Goal: Find specific page/section: Find specific page/section

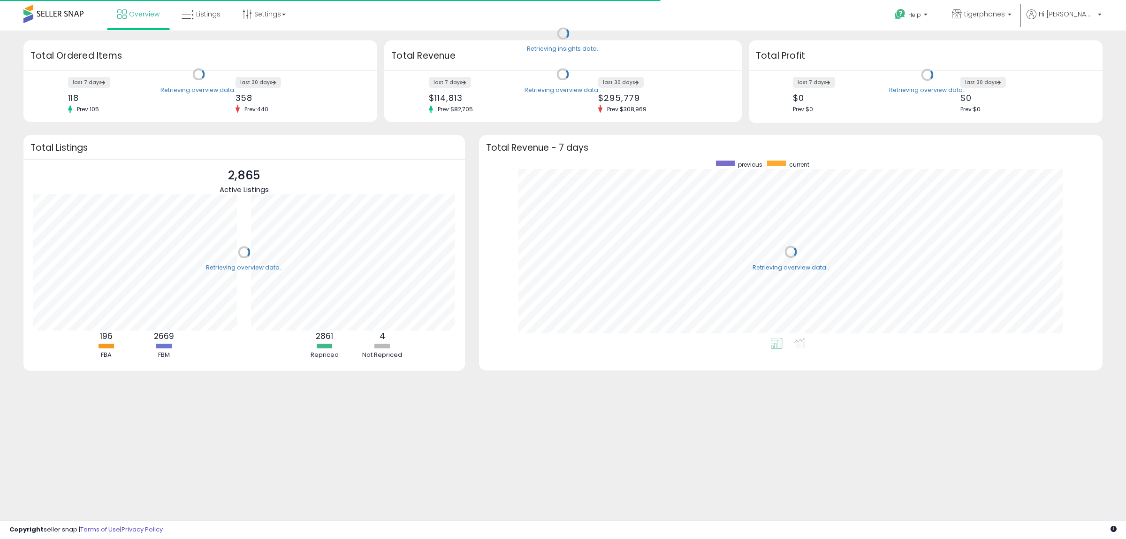
scroll to position [177, 605]
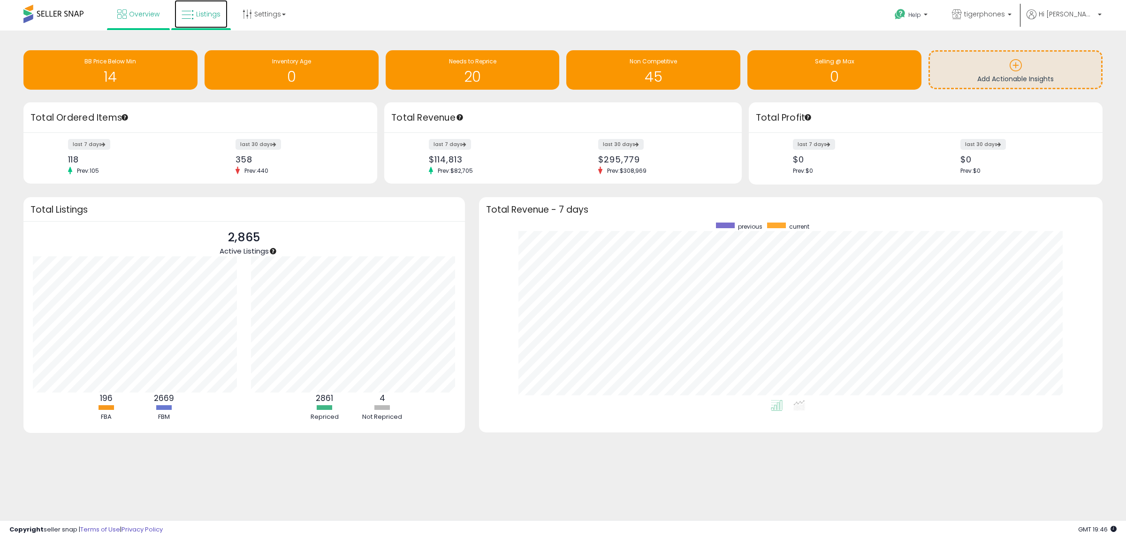
click at [205, 7] on link "Listings" at bounding box center [201, 14] width 53 height 28
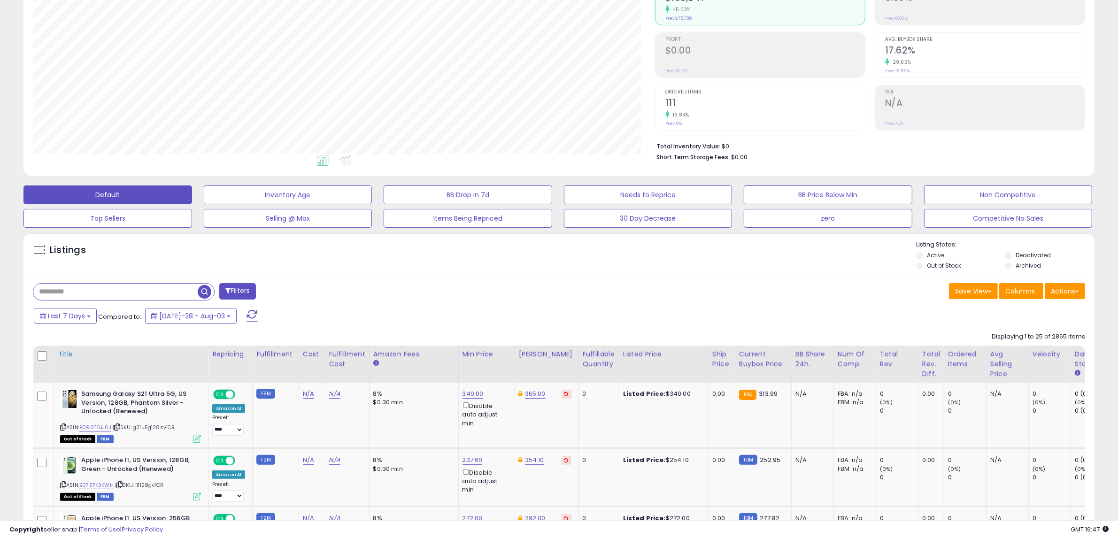
scroll to position [137, 0]
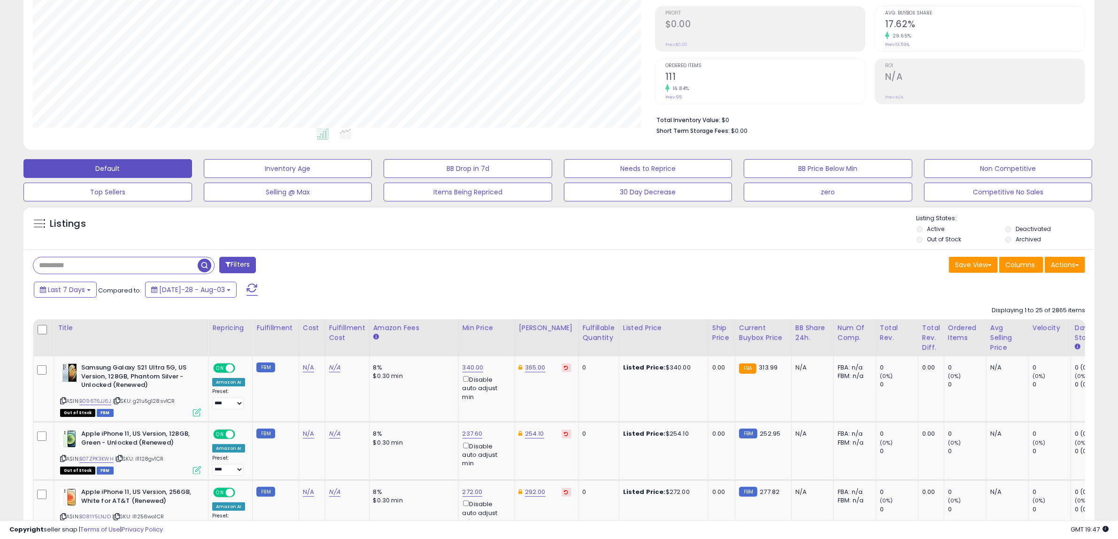
click at [133, 268] on input "text" at bounding box center [115, 265] width 164 height 16
paste input "**********"
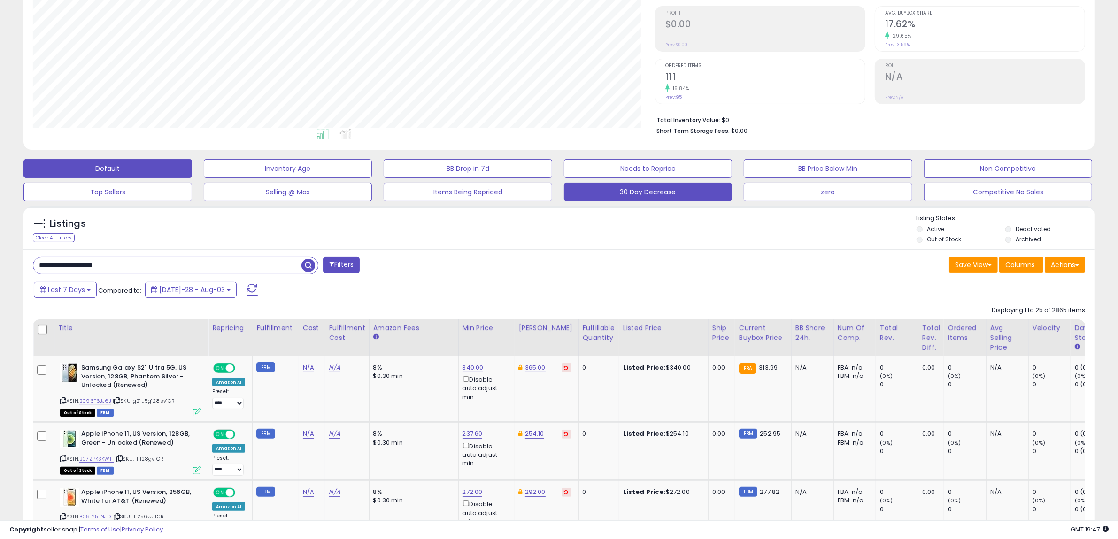
type input "**********"
click at [304, 268] on span "button" at bounding box center [308, 266] width 14 height 14
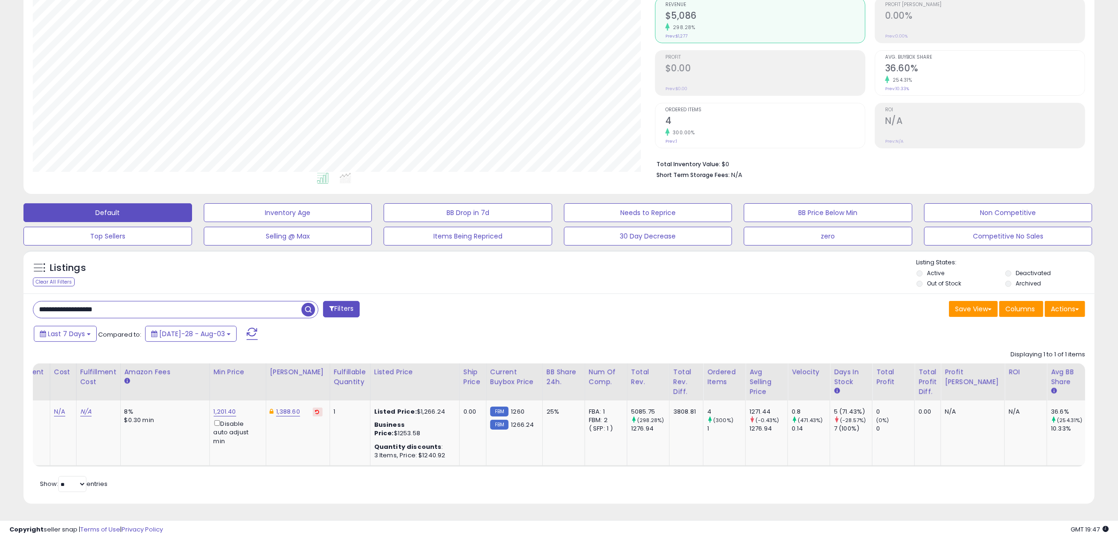
scroll to position [0, 263]
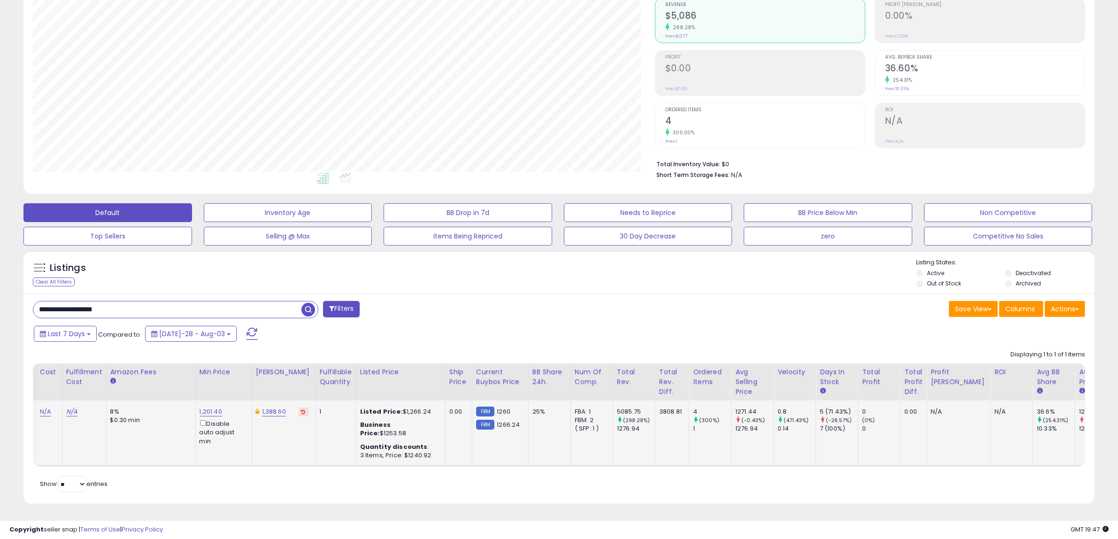
click at [1036, 407] on div "36.6%" at bounding box center [1055, 411] width 38 height 8
click at [532, 407] on div "25%" at bounding box center [547, 411] width 31 height 8
click at [578, 407] on div "FBA: 1" at bounding box center [590, 411] width 31 height 8
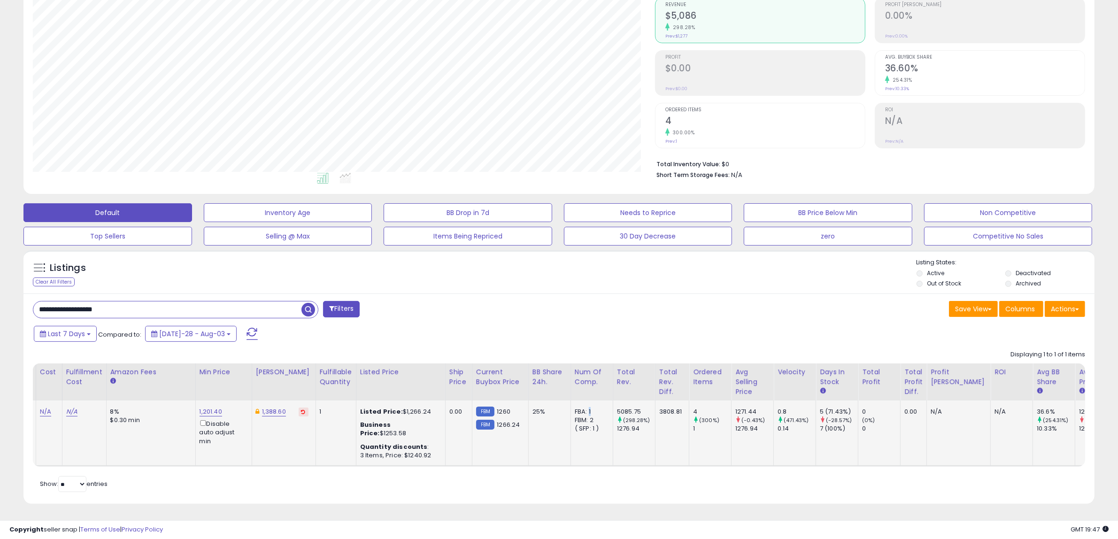
click at [578, 407] on div "FBA: 1" at bounding box center [590, 411] width 31 height 8
click at [613, 453] on td "5085.75 (298.28%) 1276.94" at bounding box center [634, 433] width 42 height 66
drag, startPoint x: 570, startPoint y: 414, endPoint x: 582, endPoint y: 413, distance: 12.2
click at [582, 416] on div "FBM: 2" at bounding box center [590, 420] width 31 height 8
click at [583, 424] on div "( SFP: 1 )" at bounding box center [590, 428] width 31 height 8
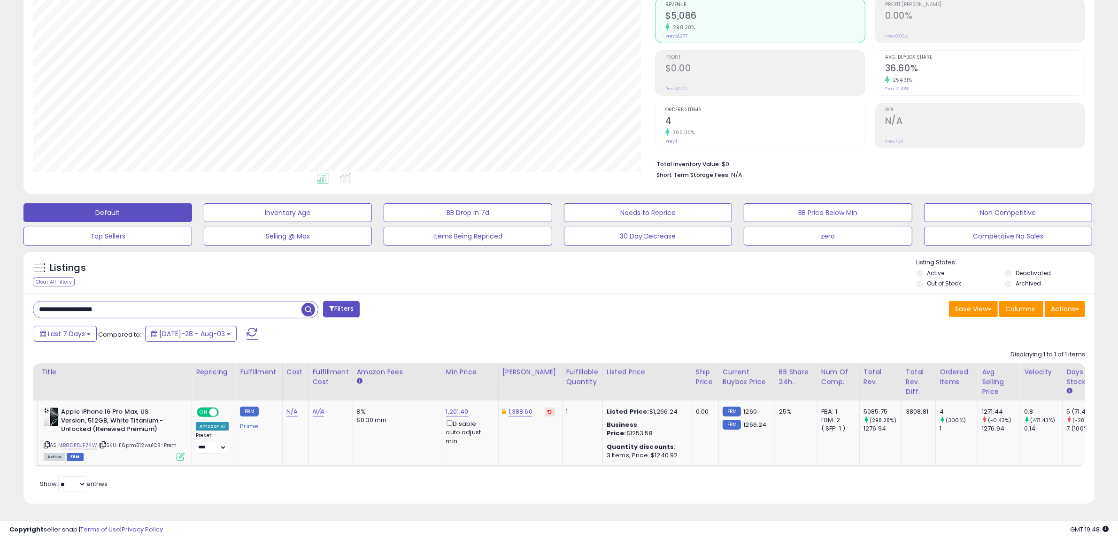
scroll to position [0, 0]
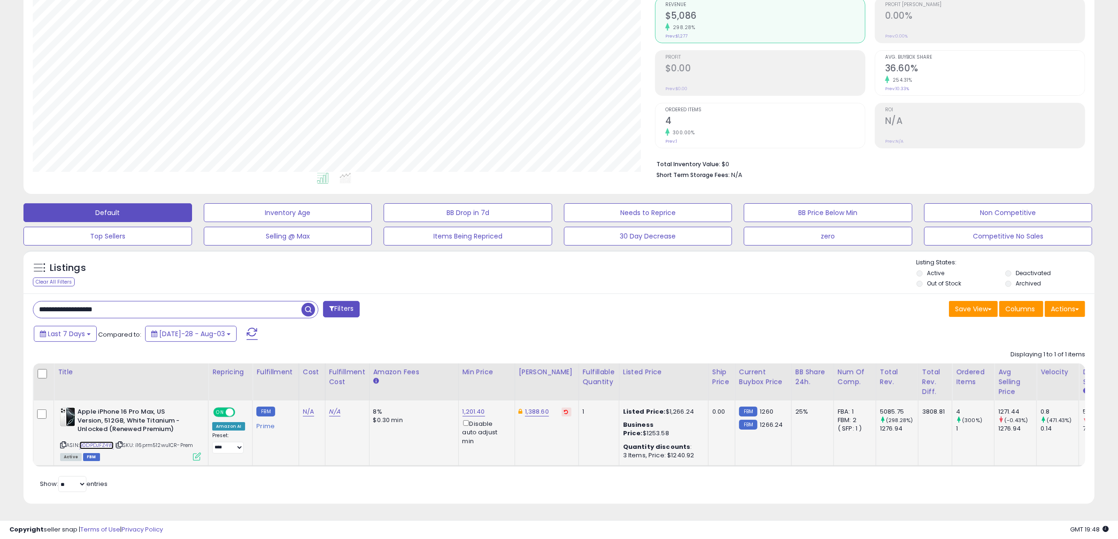
click at [101, 441] on link "B0DPDJFZ4W" at bounding box center [96, 445] width 34 height 8
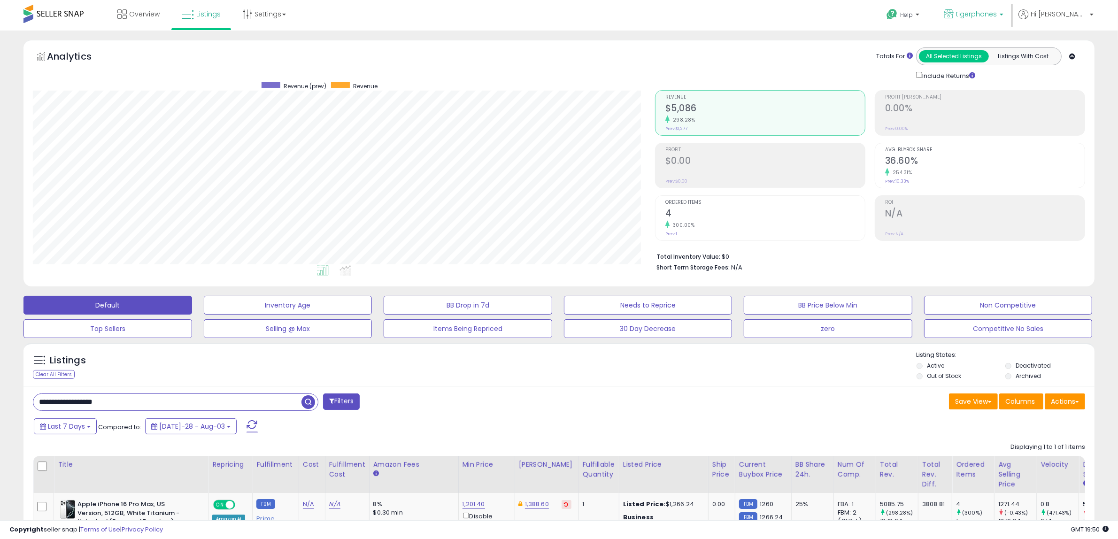
click at [996, 18] on span "tigerphones" at bounding box center [976, 13] width 41 height 9
click at [1081, 15] on span "Hi [PERSON_NAME]" at bounding box center [1058, 13] width 56 height 9
click at [897, 11] on icon at bounding box center [892, 14] width 12 height 12
click at [1069, 11] on span "Hi [PERSON_NAME]" at bounding box center [1058, 13] width 56 height 9
click at [1074, 51] on link "Account" at bounding box center [1071, 50] width 25 height 9
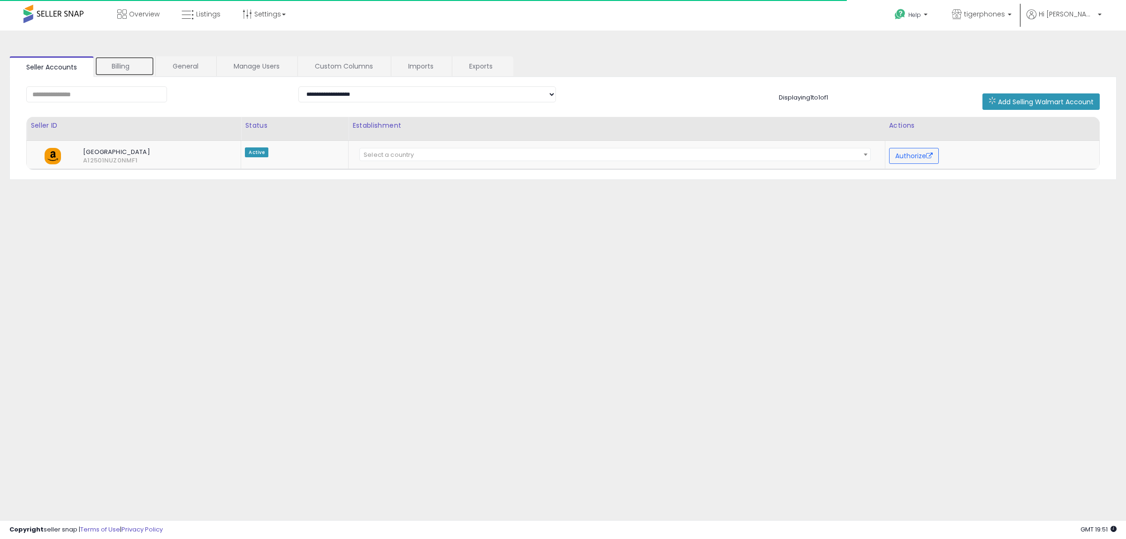
click at [124, 69] on link "Billing" at bounding box center [125, 66] width 60 height 20
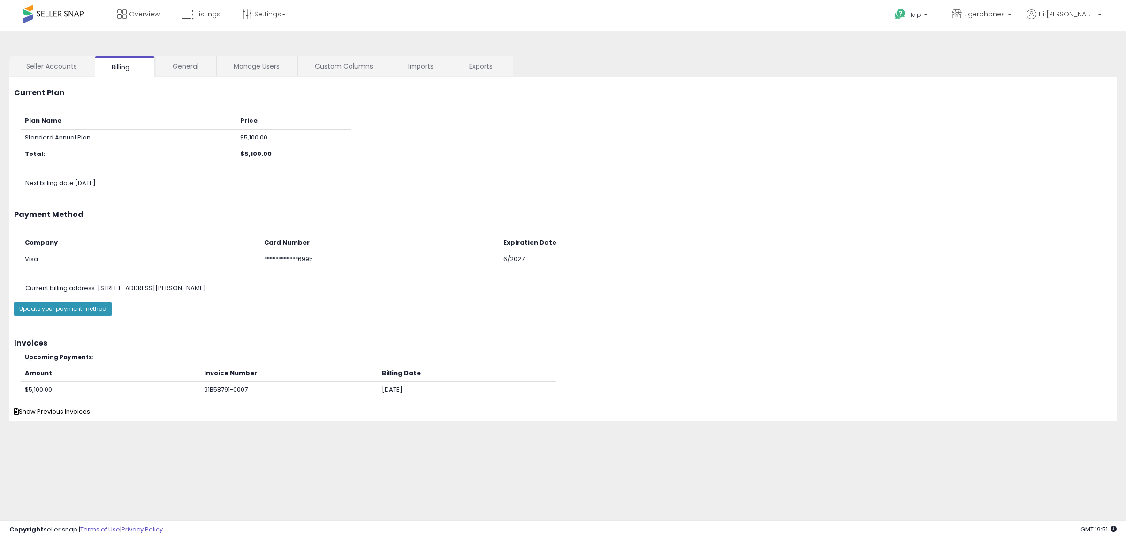
click at [260, 139] on td "$5,100.00" at bounding box center [294, 137] width 115 height 17
copy td "5,100.00"
click at [41, 10] on span at bounding box center [53, 14] width 60 height 18
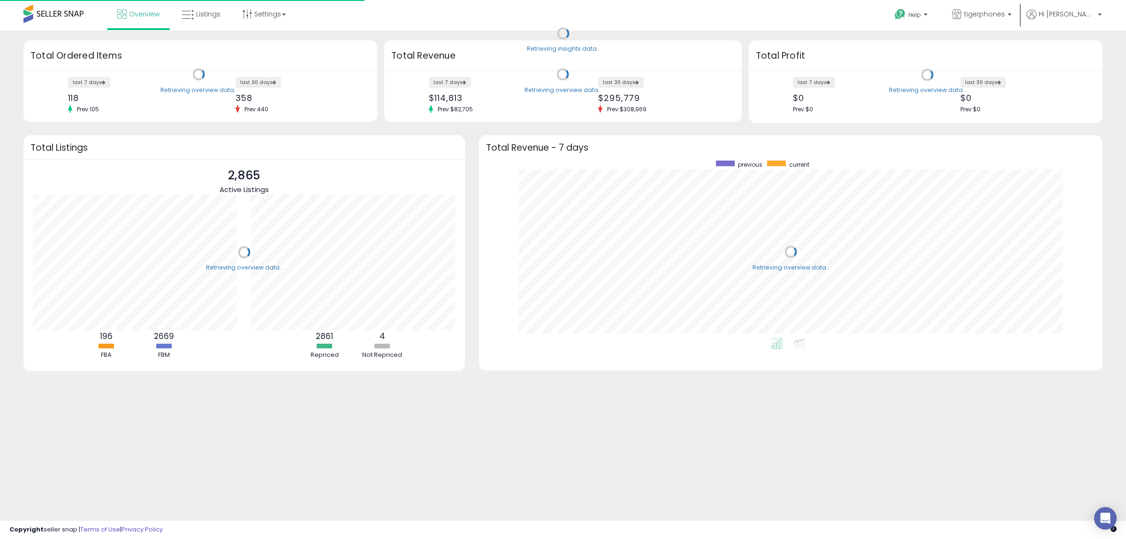
scroll to position [177, 605]
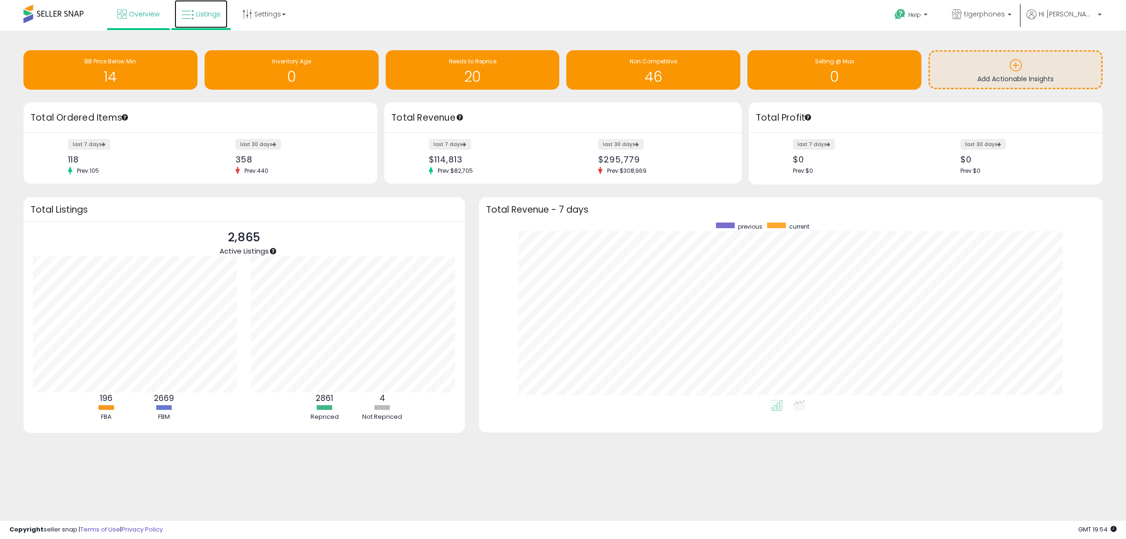
click at [201, 13] on span "Listings" at bounding box center [208, 13] width 24 height 9
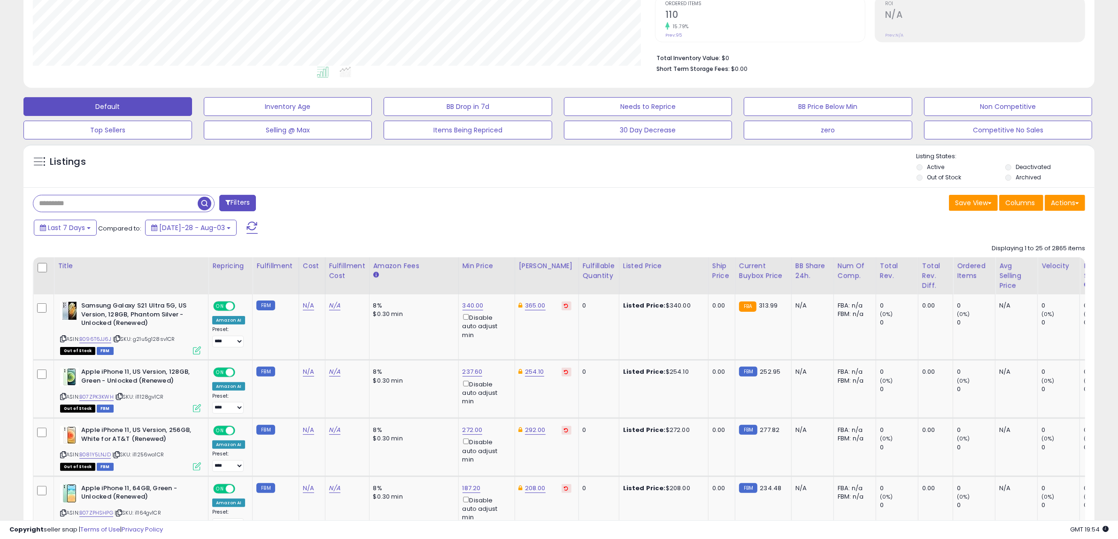
scroll to position [274, 0]
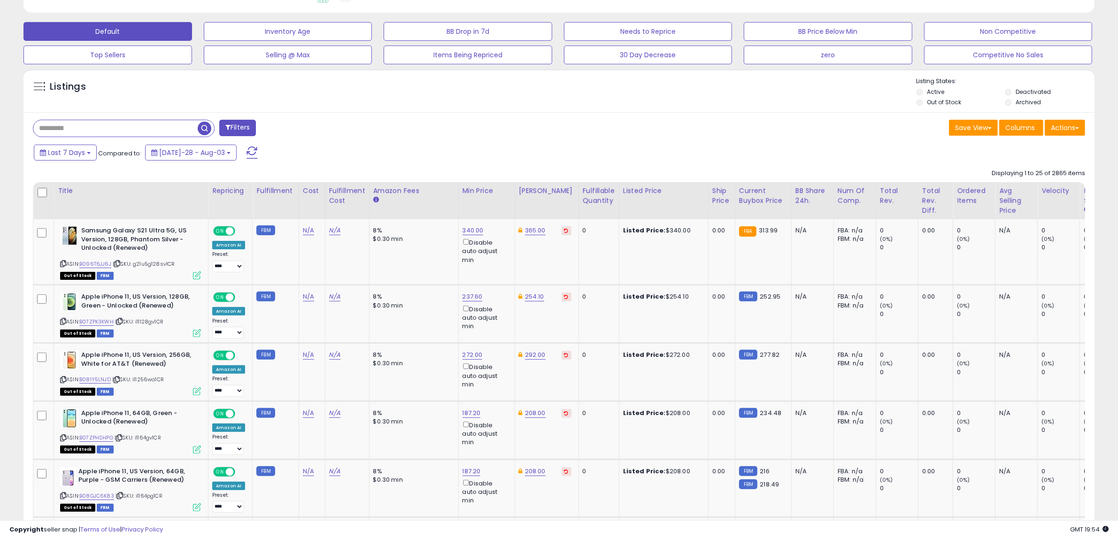
drag, startPoint x: 122, startPoint y: 129, endPoint x: 152, endPoint y: 127, distance: 29.6
click at [122, 129] on input "text" at bounding box center [115, 128] width 164 height 16
paste input "**********"
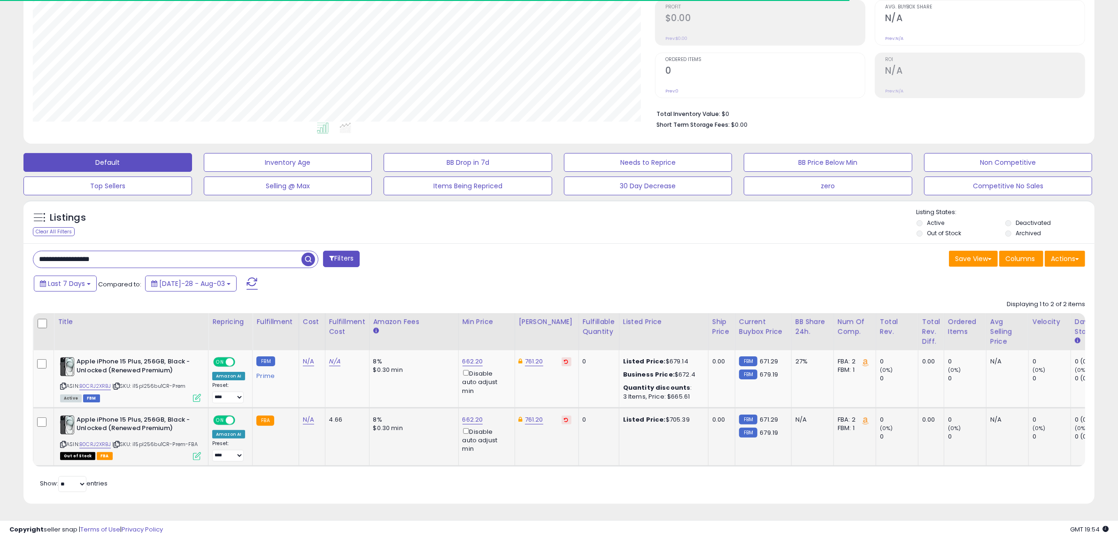
scroll to position [192, 622]
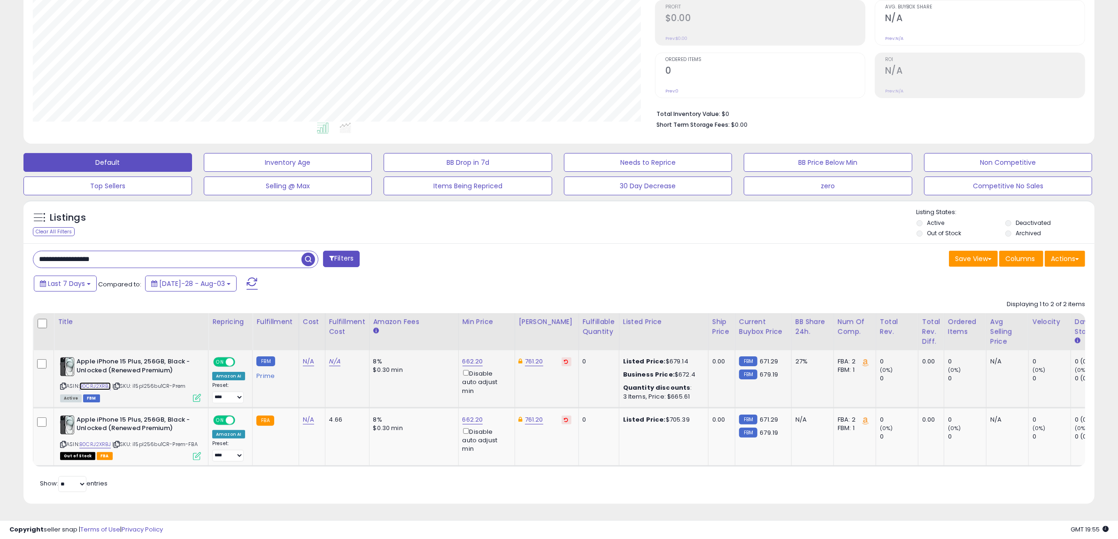
click at [99, 382] on link "B0CRJ2XRBJ" at bounding box center [94, 386] width 31 height 8
click at [261, 251] on input "**********" at bounding box center [167, 259] width 268 height 16
paste input "text"
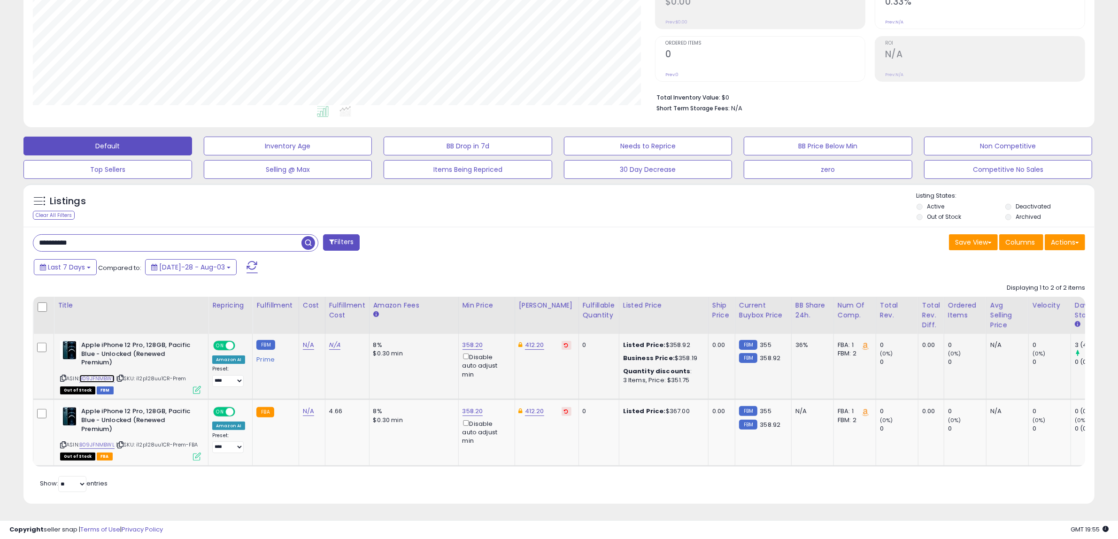
click at [104, 375] on link "B09JFNMBWL" at bounding box center [96, 379] width 35 height 8
click at [196, 240] on input "**********" at bounding box center [167, 243] width 268 height 16
paste input "*********"
click at [304, 236] on span "button" at bounding box center [308, 243] width 14 height 14
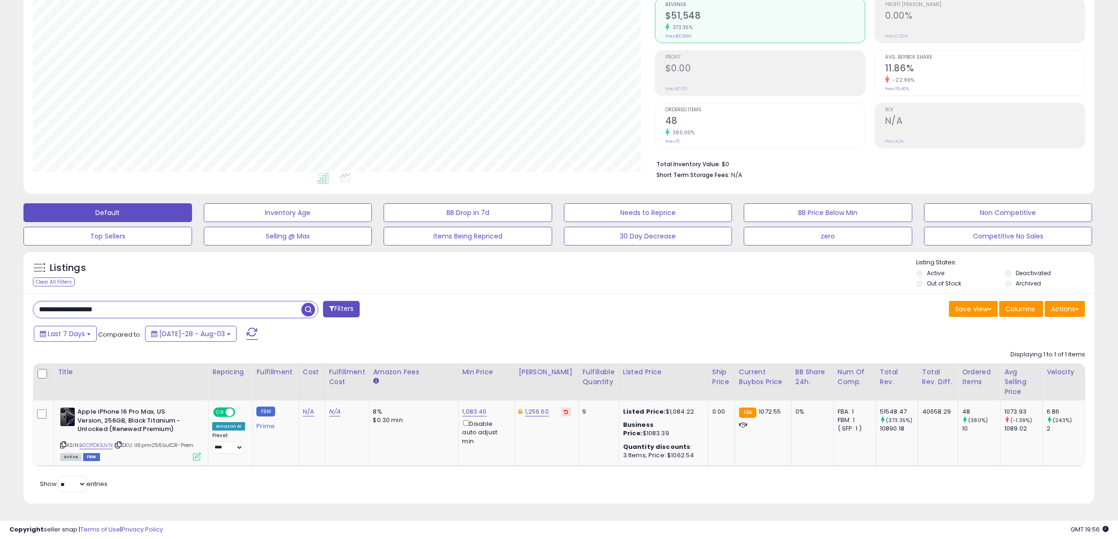
scroll to position [0, 5]
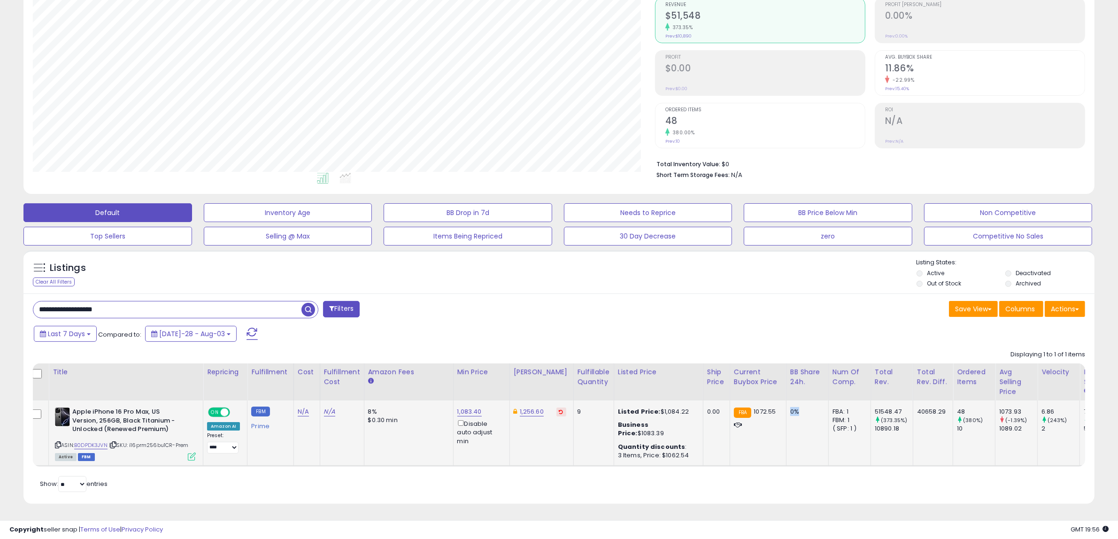
drag, startPoint x: 790, startPoint y: 400, endPoint x: 779, endPoint y: 400, distance: 10.8
click at [790, 407] on div "0%" at bounding box center [805, 411] width 31 height 8
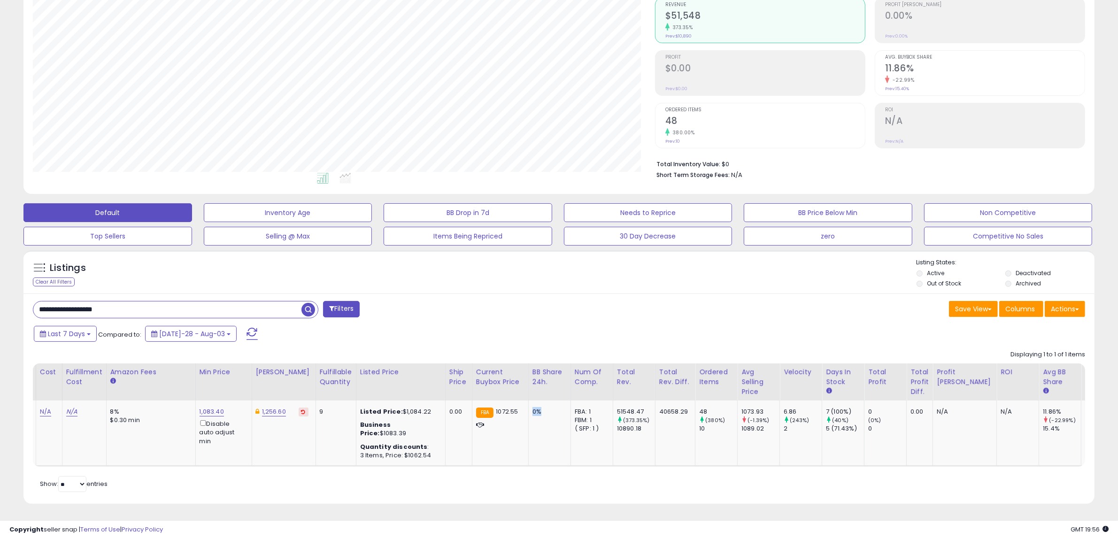
scroll to position [0, 268]
click at [1037, 407] on div "11.86%" at bounding box center [1056, 411] width 38 height 8
drag, startPoint x: 935, startPoint y: 467, endPoint x: 621, endPoint y: 462, distance: 314.5
click at [621, 462] on div "Retrieving listings data.. Displaying 1 to 1 of 1 items Title Repricing" at bounding box center [559, 419] width 1052 height 149
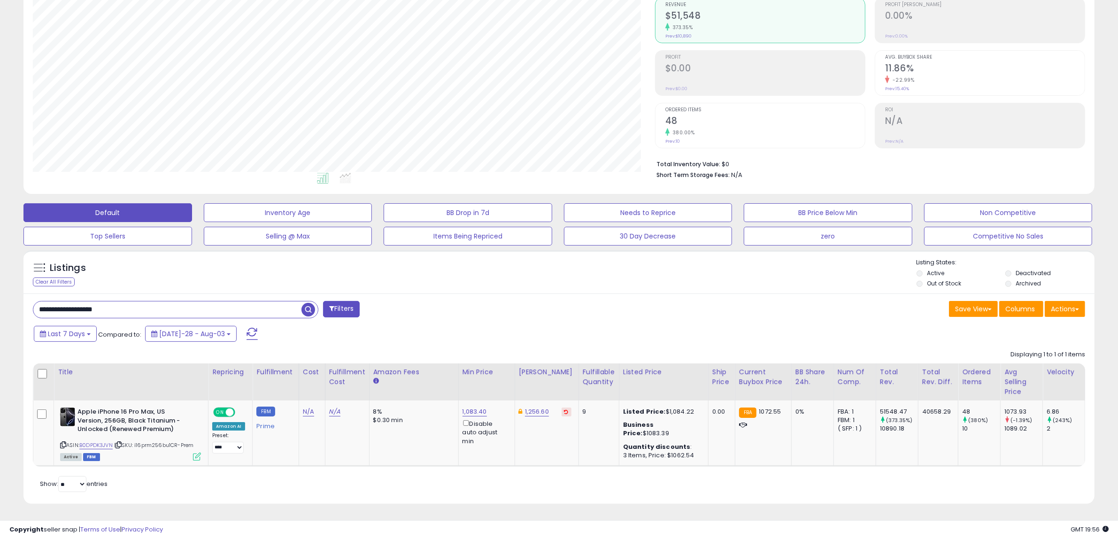
scroll to position [0, 0]
click at [99, 441] on link "B0DPDK3JVN" at bounding box center [95, 445] width 33 height 8
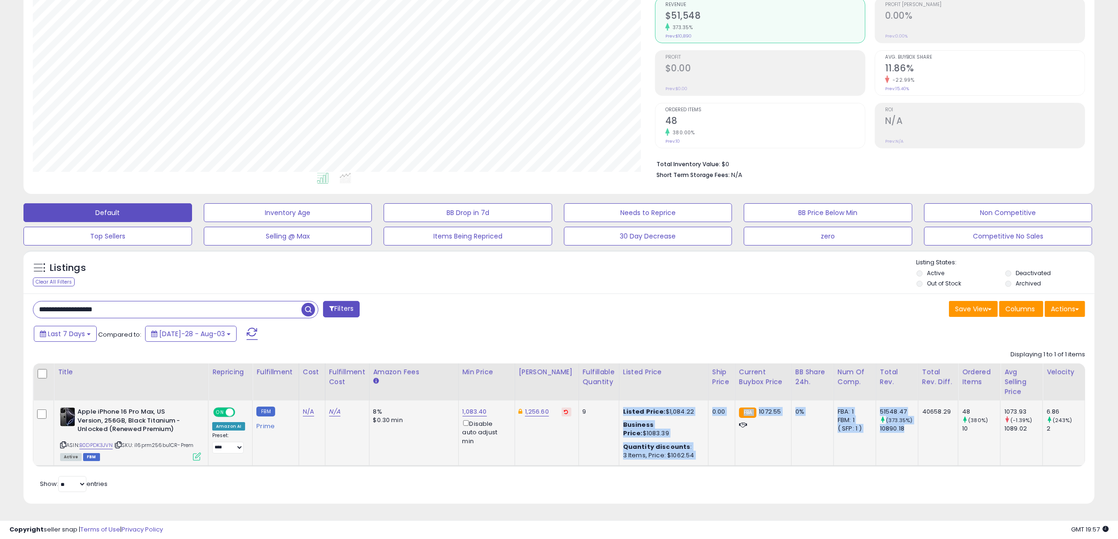
drag, startPoint x: 599, startPoint y: 458, endPoint x: 903, endPoint y: 456, distance: 303.2
click at [903, 456] on table "Title Repricing" at bounding box center [709, 414] width 1353 height 103
drag, startPoint x: 435, startPoint y: 451, endPoint x: 404, endPoint y: 441, distance: 31.9
click at [435, 449] on td "8% $0.30 min" at bounding box center [413, 433] width 89 height 66
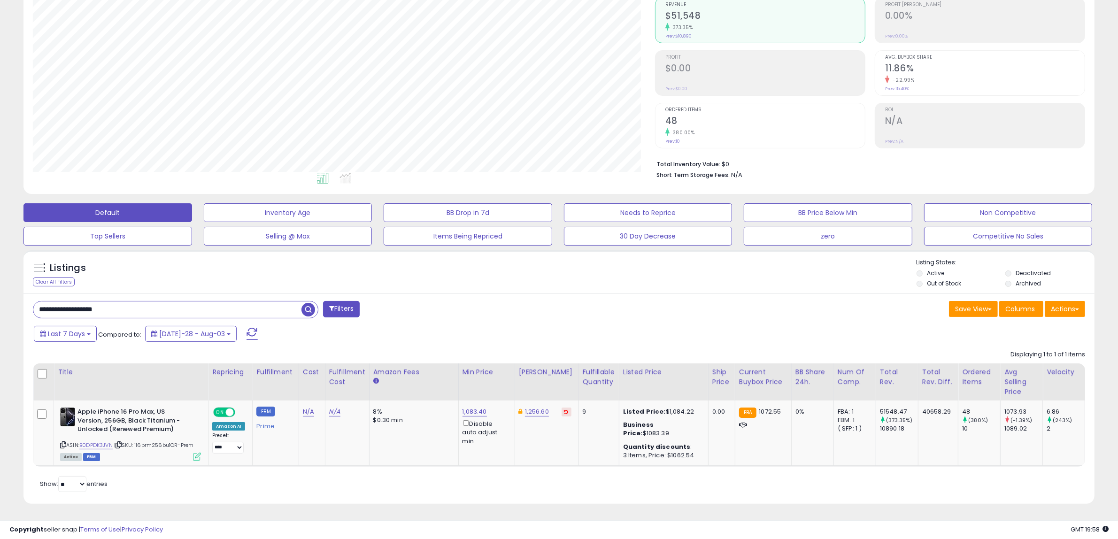
click at [179, 303] on input "**********" at bounding box center [167, 309] width 268 height 16
paste input "text"
type input "**********"
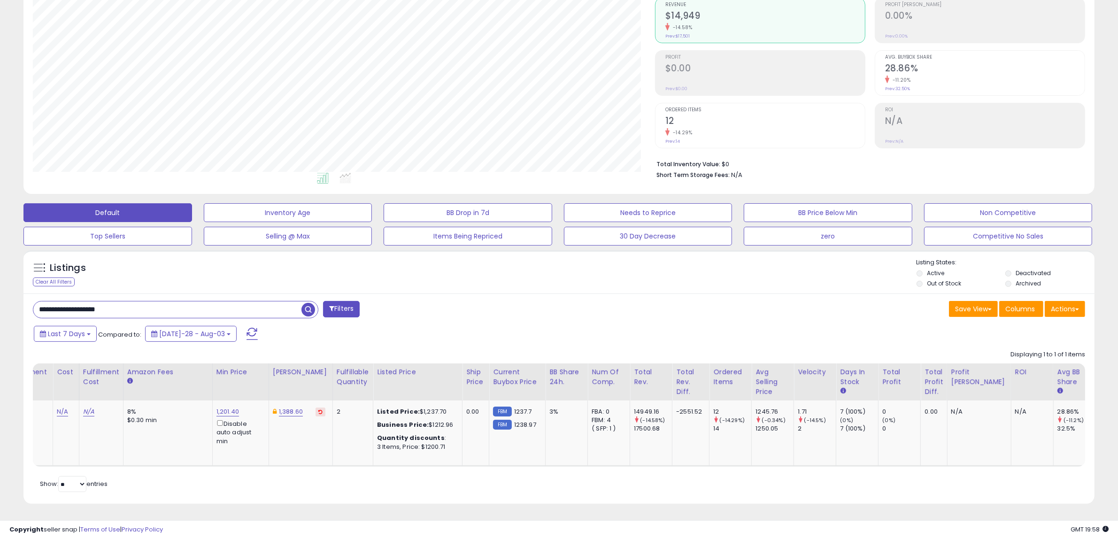
scroll to position [0, 268]
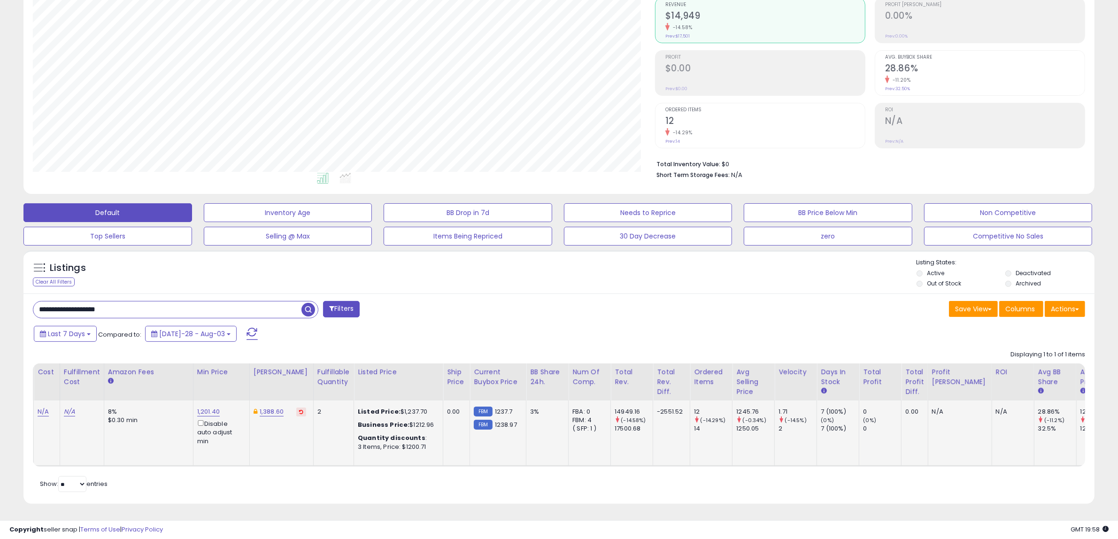
click at [1038, 407] on div "28.86%" at bounding box center [1057, 411] width 38 height 8
